Goal: Find specific page/section: Find specific page/section

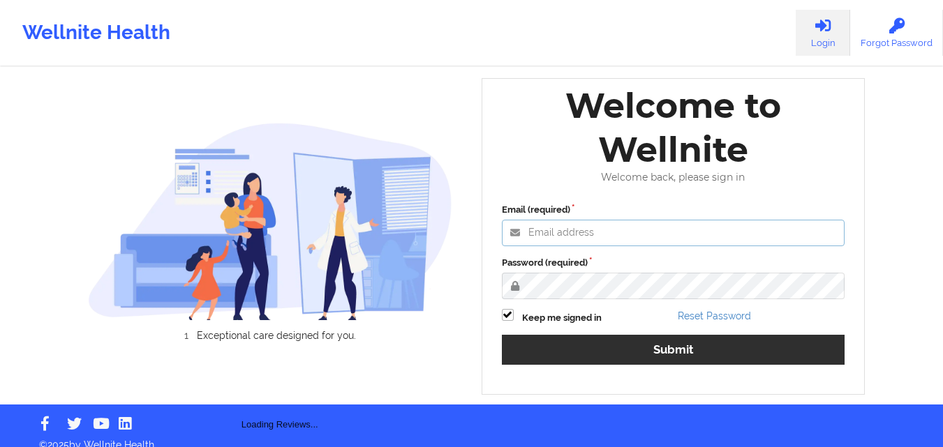
type input "[EMAIL_ADDRESS][DOMAIN_NAME]"
click at [671, 270] on label "Password (required)" at bounding box center [673, 263] width 343 height 14
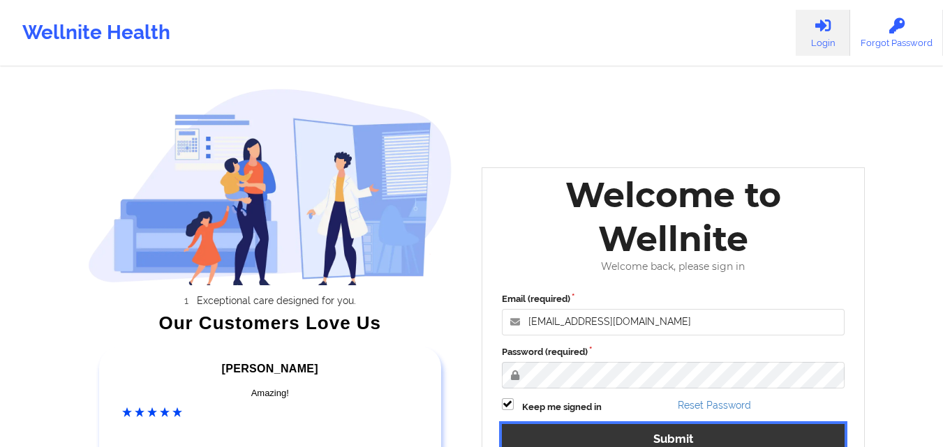
click at [687, 443] on button "Submit" at bounding box center [673, 439] width 343 height 30
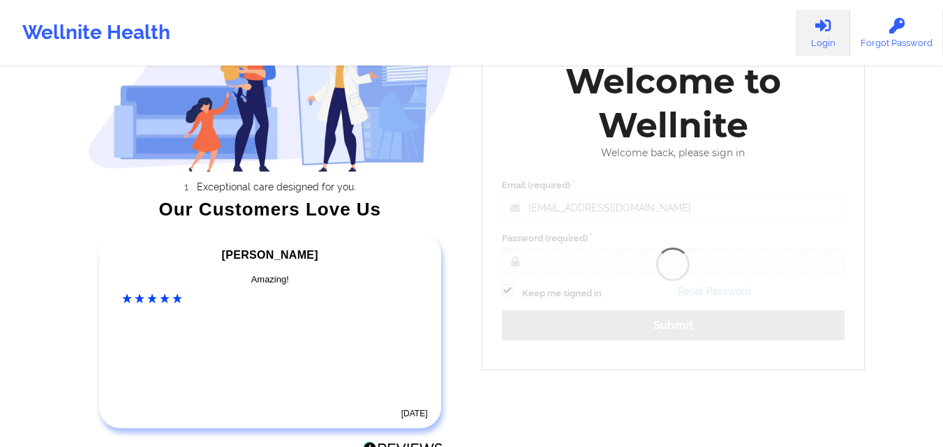
scroll to position [119, 0]
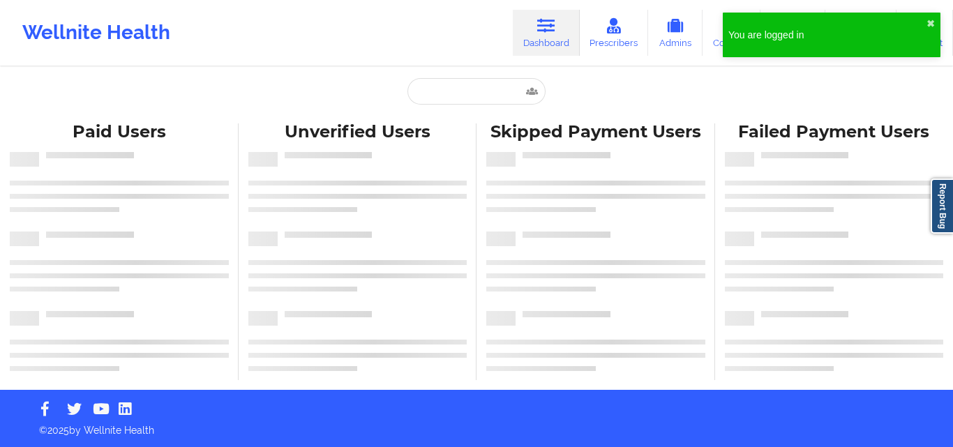
click at [524, 219] on div "Skipped Payment Users" at bounding box center [596, 252] width 239 height 257
click at [471, 101] on input "text" at bounding box center [477, 91] width 138 height 27
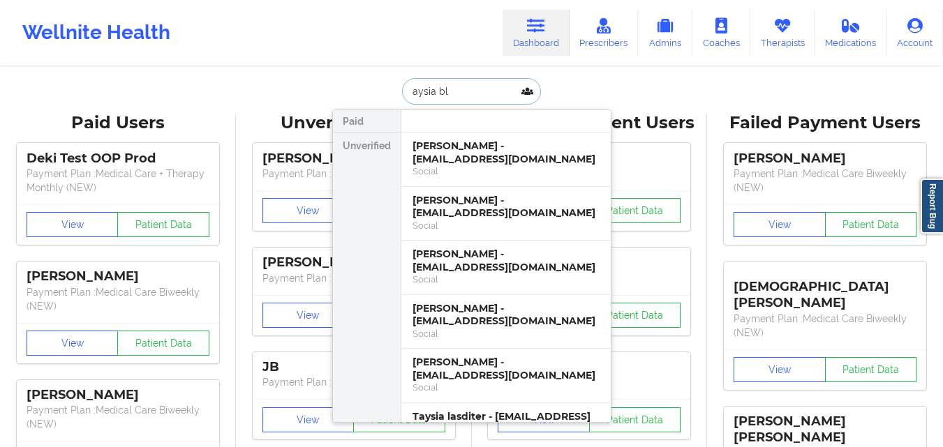
type input "[PERSON_NAME]"
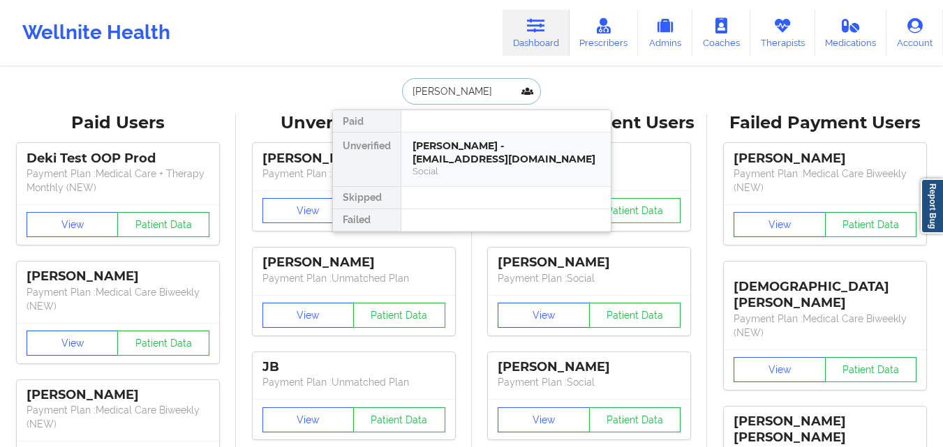
click at [482, 149] on div "[PERSON_NAME] - [EMAIL_ADDRESS][DOMAIN_NAME]" at bounding box center [505, 153] width 187 height 26
